Goal: Information Seeking & Learning: Understand process/instructions

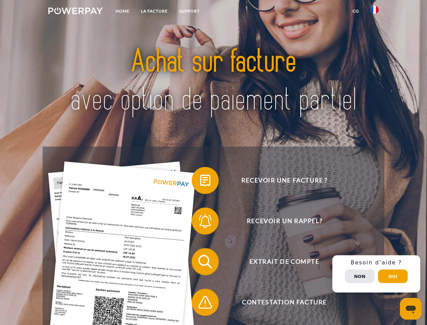
click at [75, 12] on img at bounding box center [75, 10] width 54 height 7
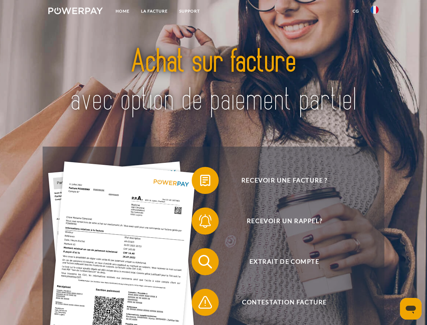
click at [375, 12] on img at bounding box center [375, 10] width 8 height 8
click at [356, 11] on link "CG" at bounding box center [356, 11] width 18 height 12
click at [200, 182] on span at bounding box center [195, 180] width 34 height 34
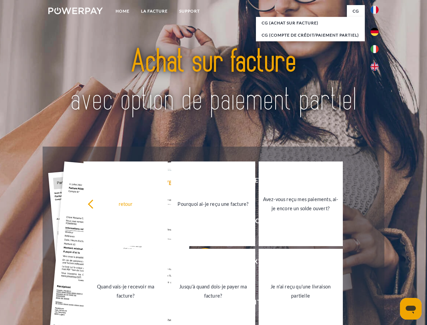
click at [200, 222] on div "Recevoir une facture ? Recevoir un rappel? Extrait de compte retour" at bounding box center [213, 281] width 341 height 270
click at [200, 263] on link "Jusqu'à quand dois-je payer ma facture?" at bounding box center [213, 290] width 84 height 85
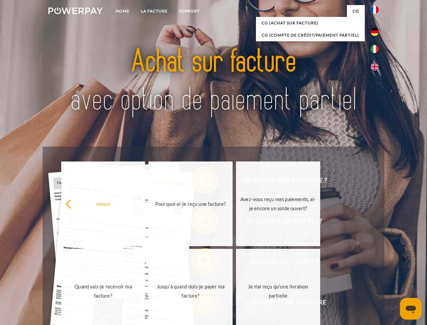
click at [200, 303] on span at bounding box center [195, 302] width 34 height 34
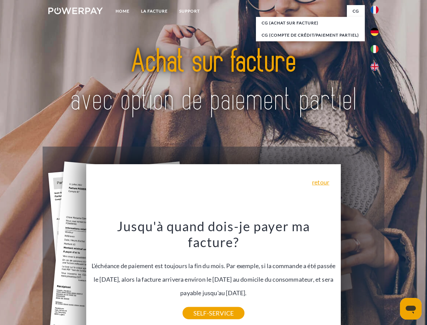
click at [376, 274] on div "Recevoir une facture ? Recevoir un rappel? Extrait de compte retour" at bounding box center [213, 281] width 341 height 270
click at [360, 275] on span "Extrait de compte" at bounding box center [285, 261] width 166 height 27
click at [393, 276] on header "Home LA FACTURE Support" at bounding box center [213, 233] width 427 height 467
